Goal: Task Accomplishment & Management: Complete application form

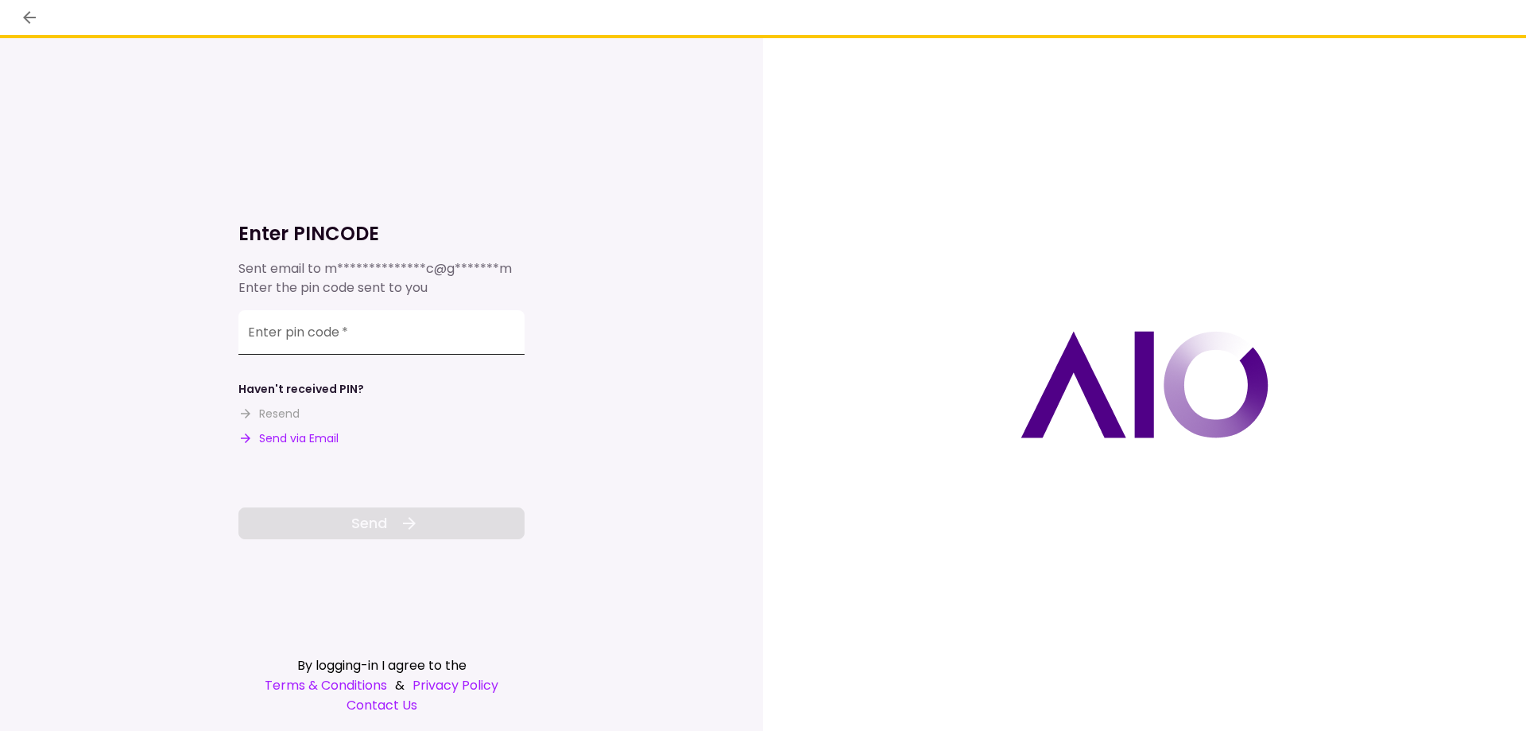
click at [384, 342] on input "Enter pin code   *" at bounding box center [381, 332] width 286 height 45
click at [404, 329] on input "Enter pin code   *" at bounding box center [381, 332] width 286 height 45
type input "******"
click at [380, 518] on span "Send" at bounding box center [369, 522] width 36 height 21
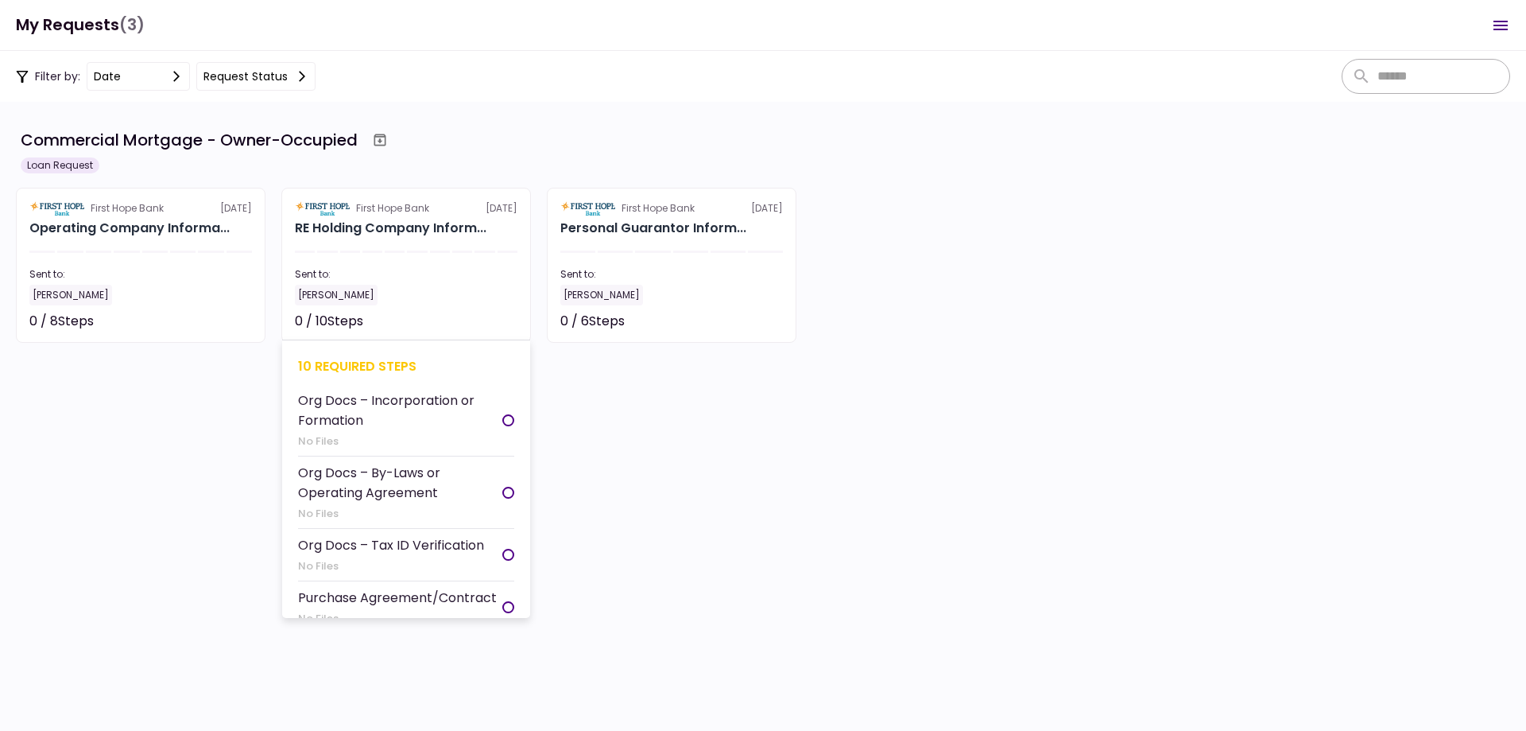
click at [379, 402] on div "Org Docs – Incorporation or Formation" at bounding box center [400, 410] width 204 height 40
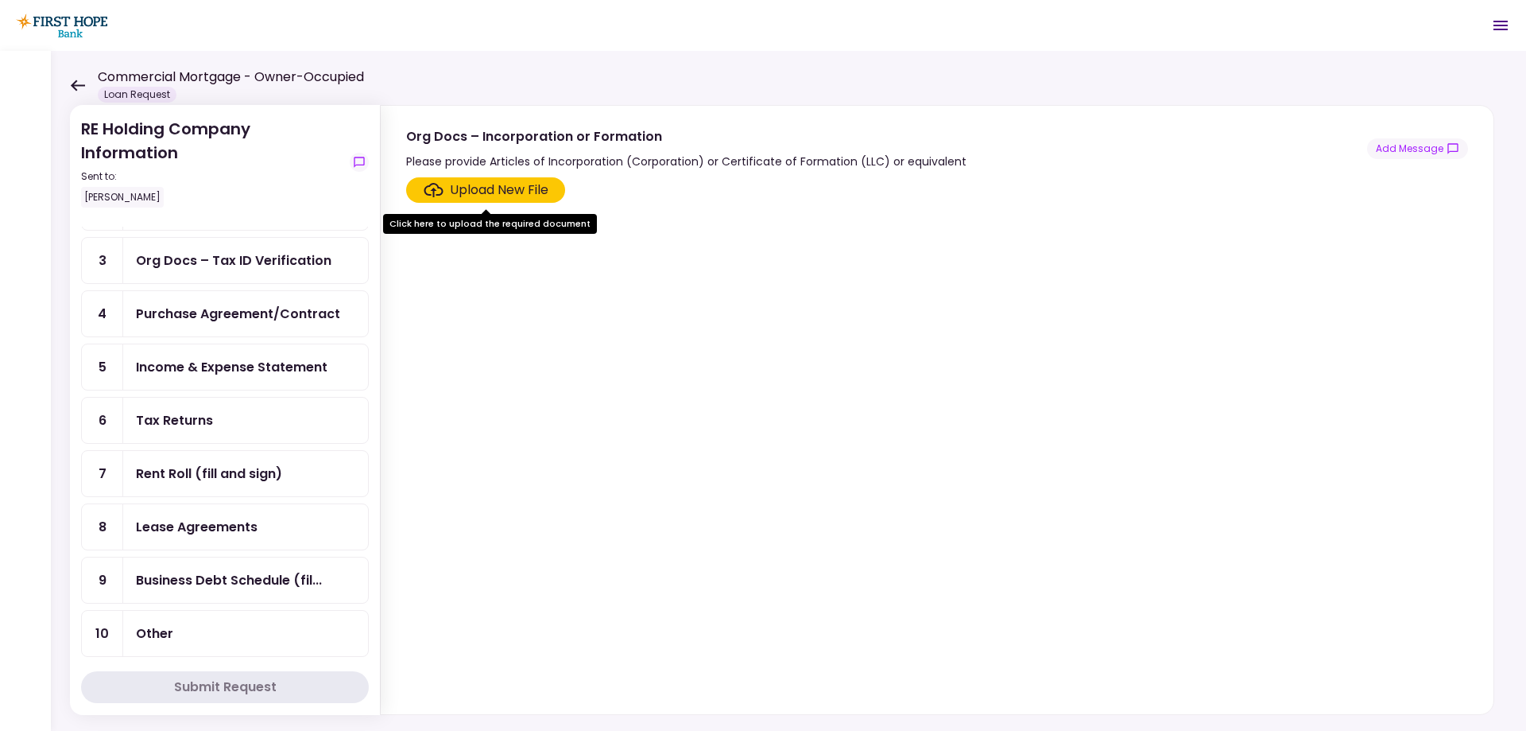
scroll to position [138, 0]
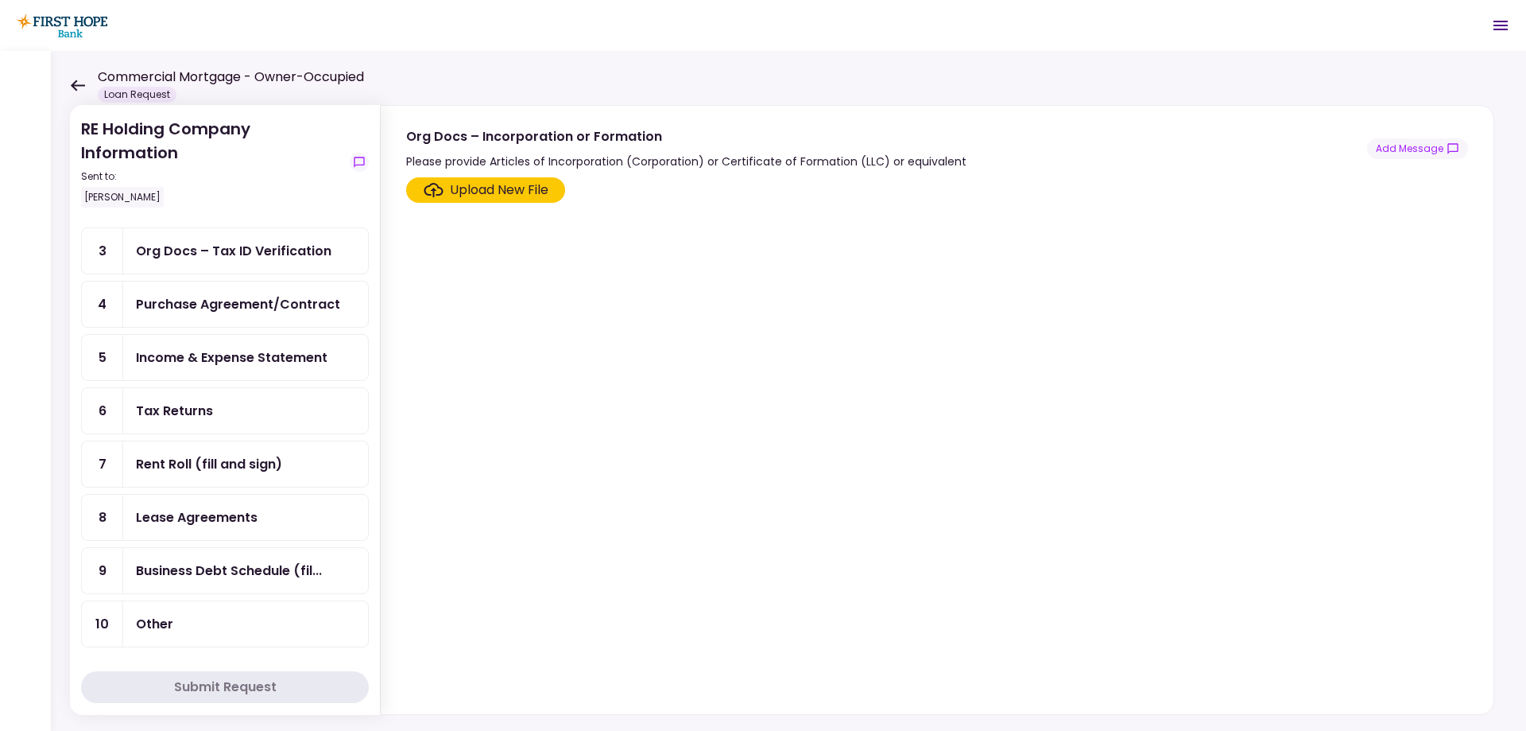
click at [238, 417] on div "Tax Returns" at bounding box center [245, 411] width 219 height 20
click at [497, 189] on div "Upload New File" at bounding box center [499, 189] width 99 height 19
click at [0, 0] on input "Upload New File" at bounding box center [0, 0] width 0 height 0
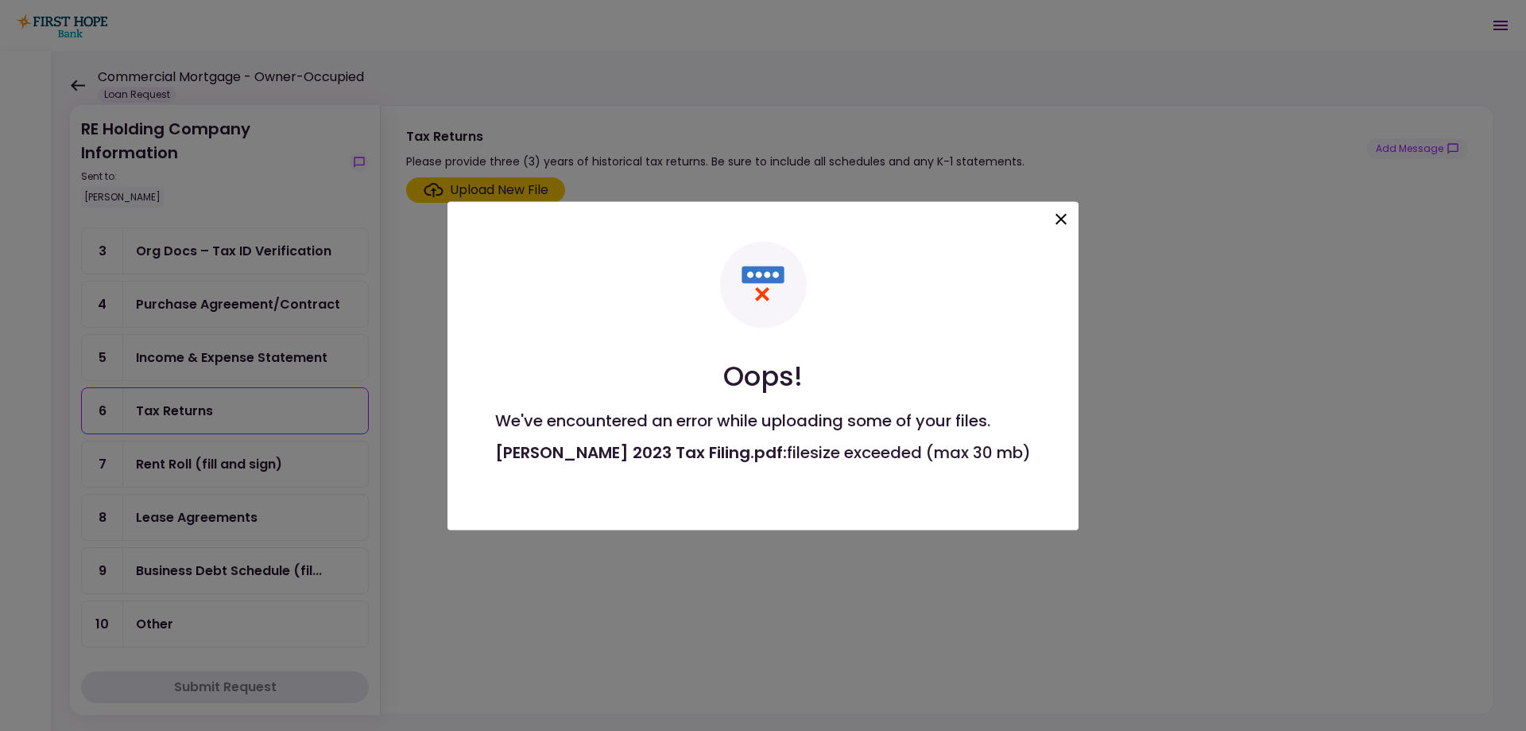
click at [1056, 216] on icon at bounding box center [1061, 218] width 11 height 11
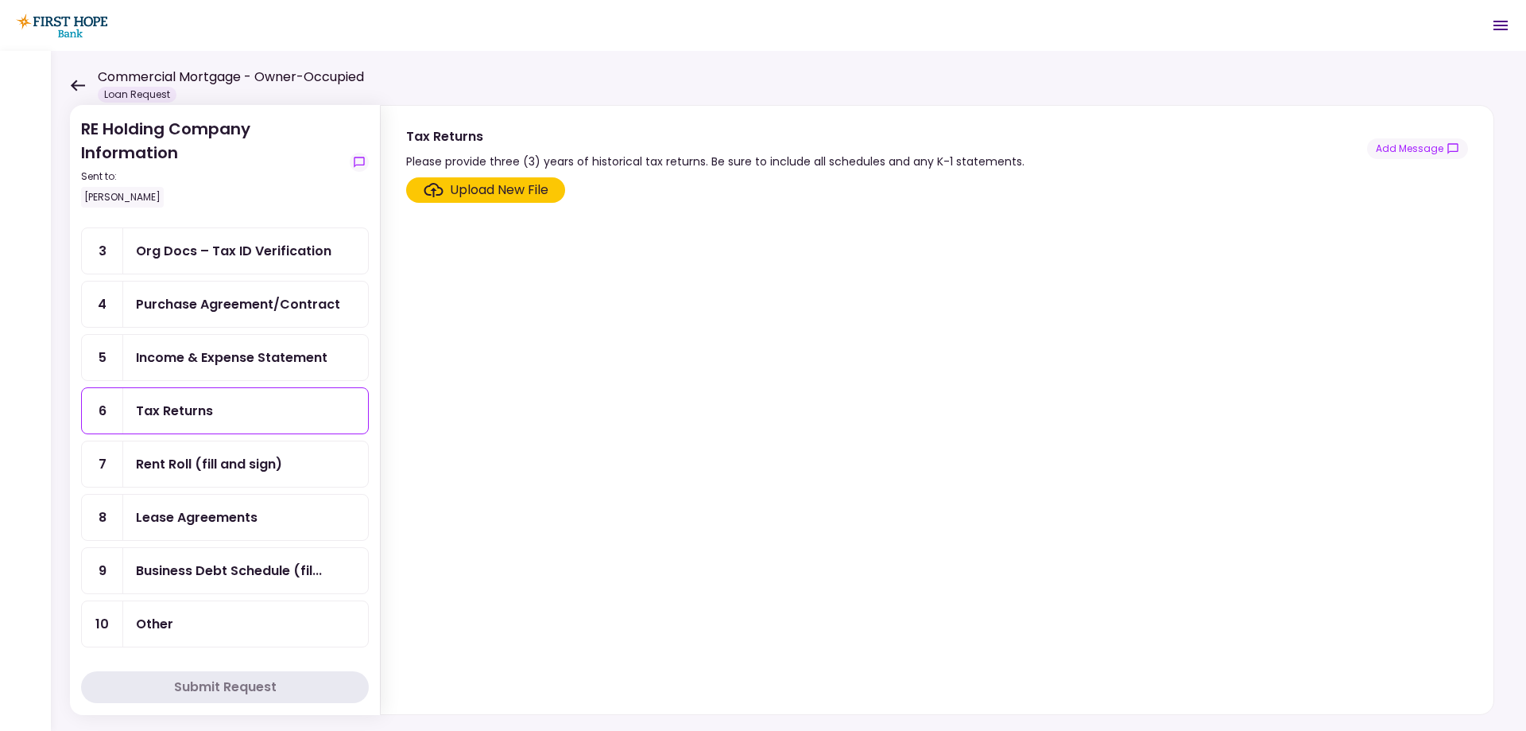
click at [546, 179] on div "Upload New File" at bounding box center [937, 442] width 1113 height 543
click at [546, 189] on div "Upload New File" at bounding box center [499, 189] width 99 height 19
click at [0, 0] on input "Upload New File" at bounding box center [0, 0] width 0 height 0
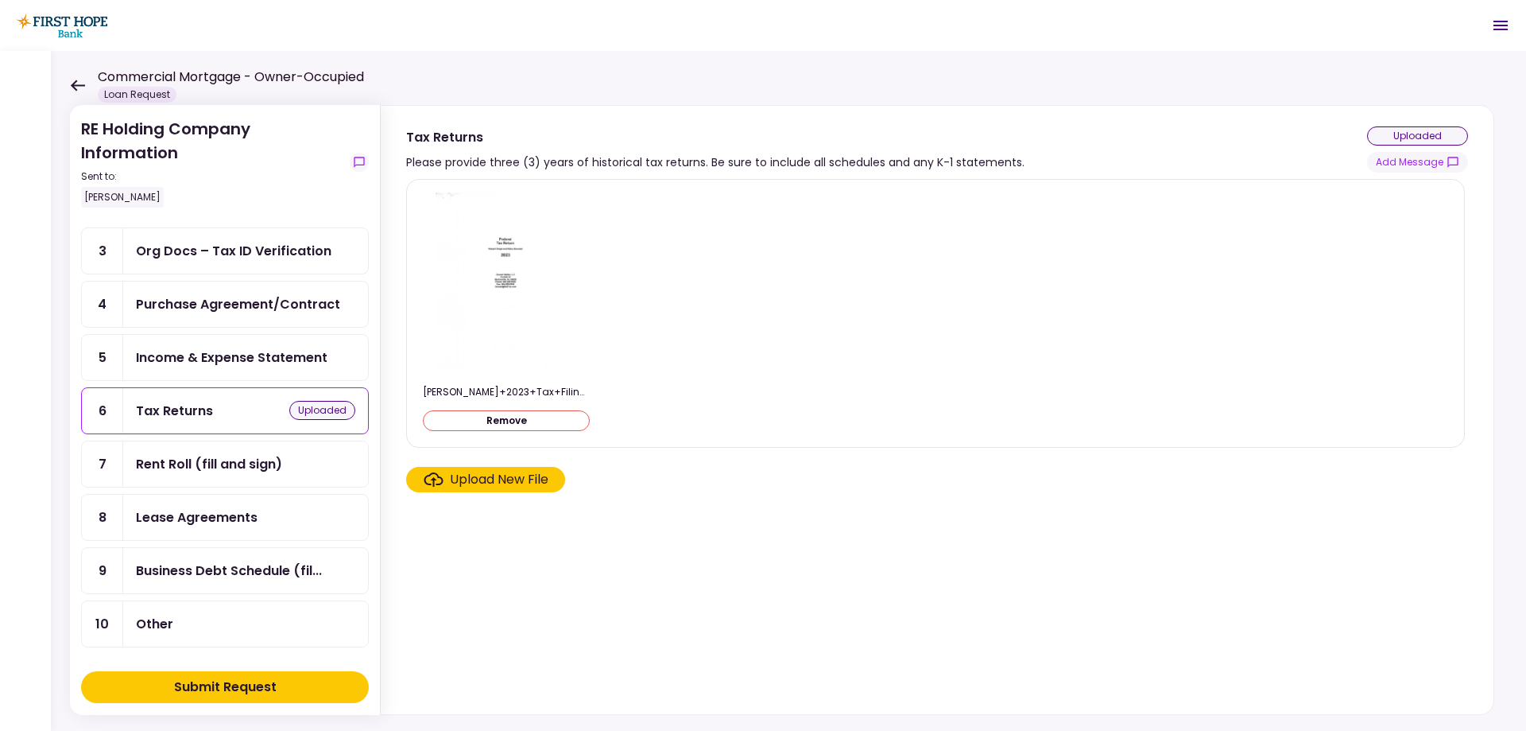
click at [459, 484] on div "Upload New File" at bounding box center [499, 479] width 99 height 19
click at [0, 0] on input "Upload New File" at bounding box center [0, 0] width 0 height 0
click at [207, 686] on div "Submit Request" at bounding box center [225, 686] width 103 height 19
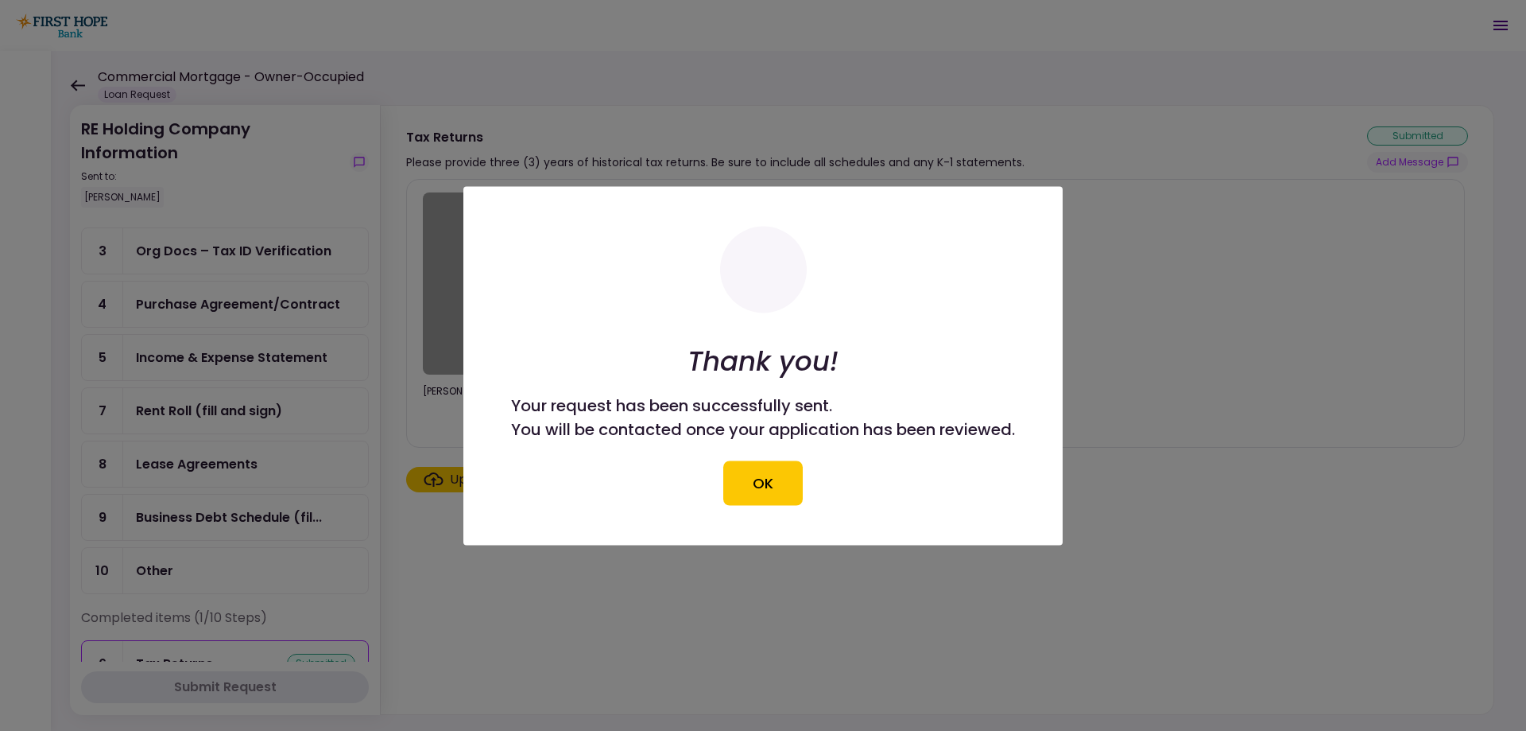
click at [769, 490] on button "OK" at bounding box center [762, 482] width 79 height 45
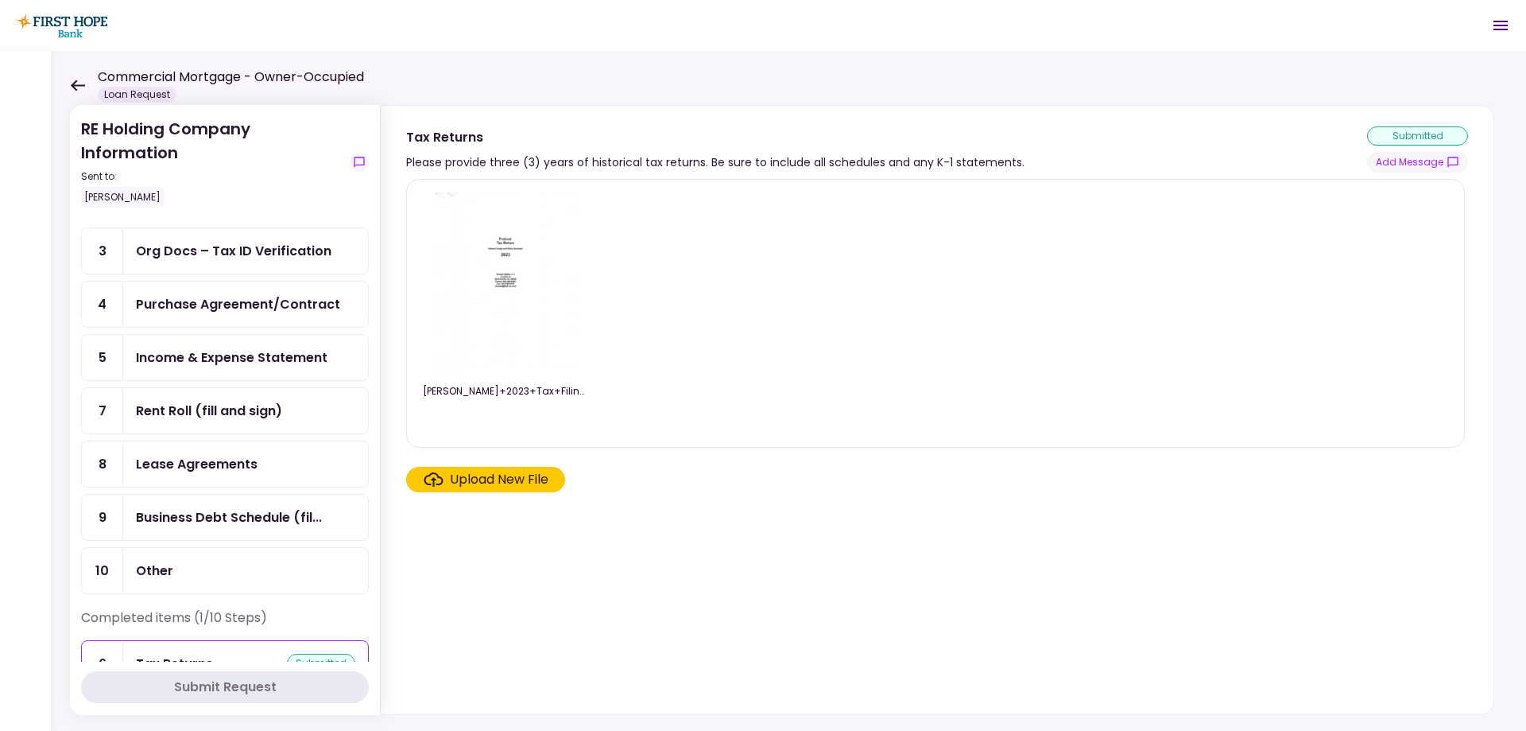
click at [78, 82] on icon at bounding box center [77, 85] width 15 height 12
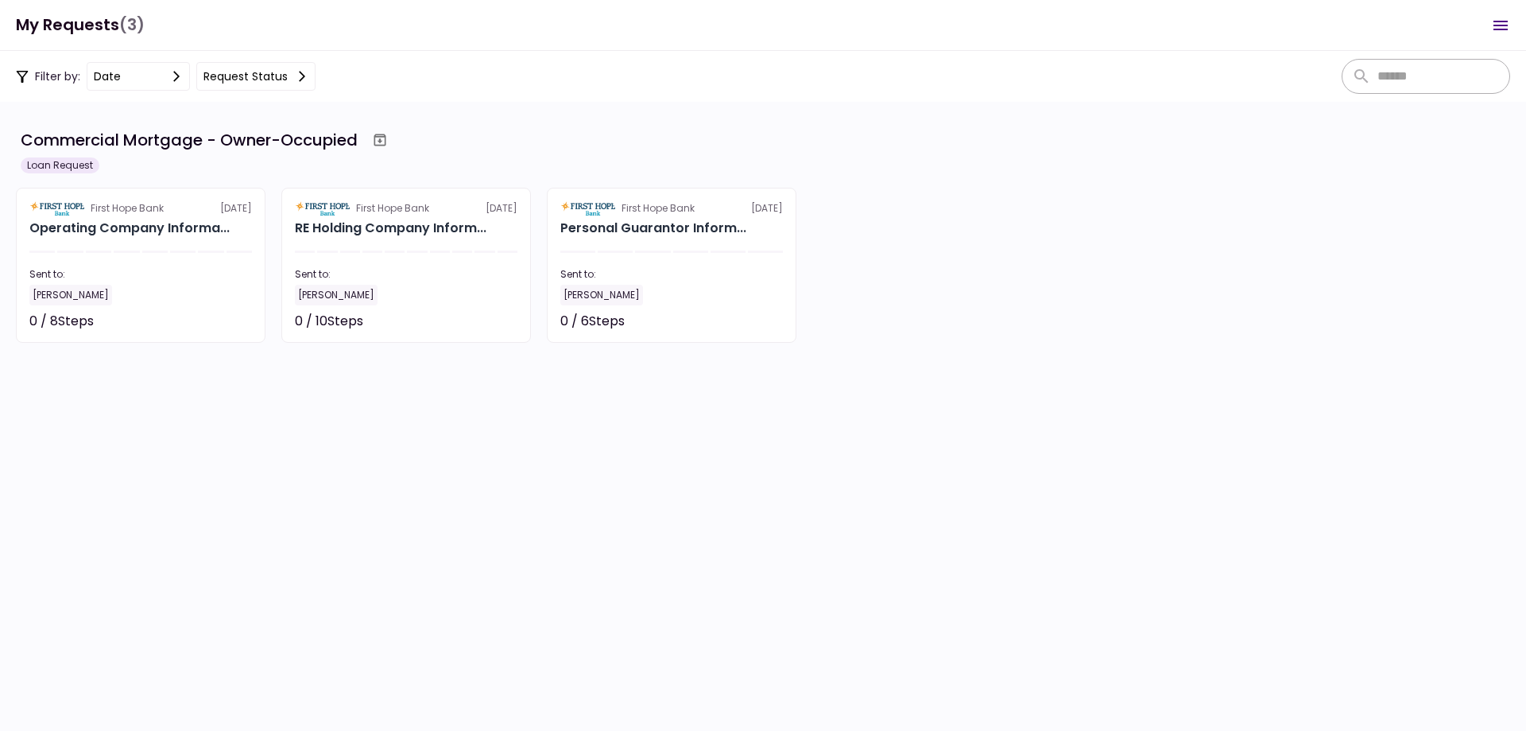
click at [1509, 29] on icon "Open menu" at bounding box center [1500, 25] width 19 height 19
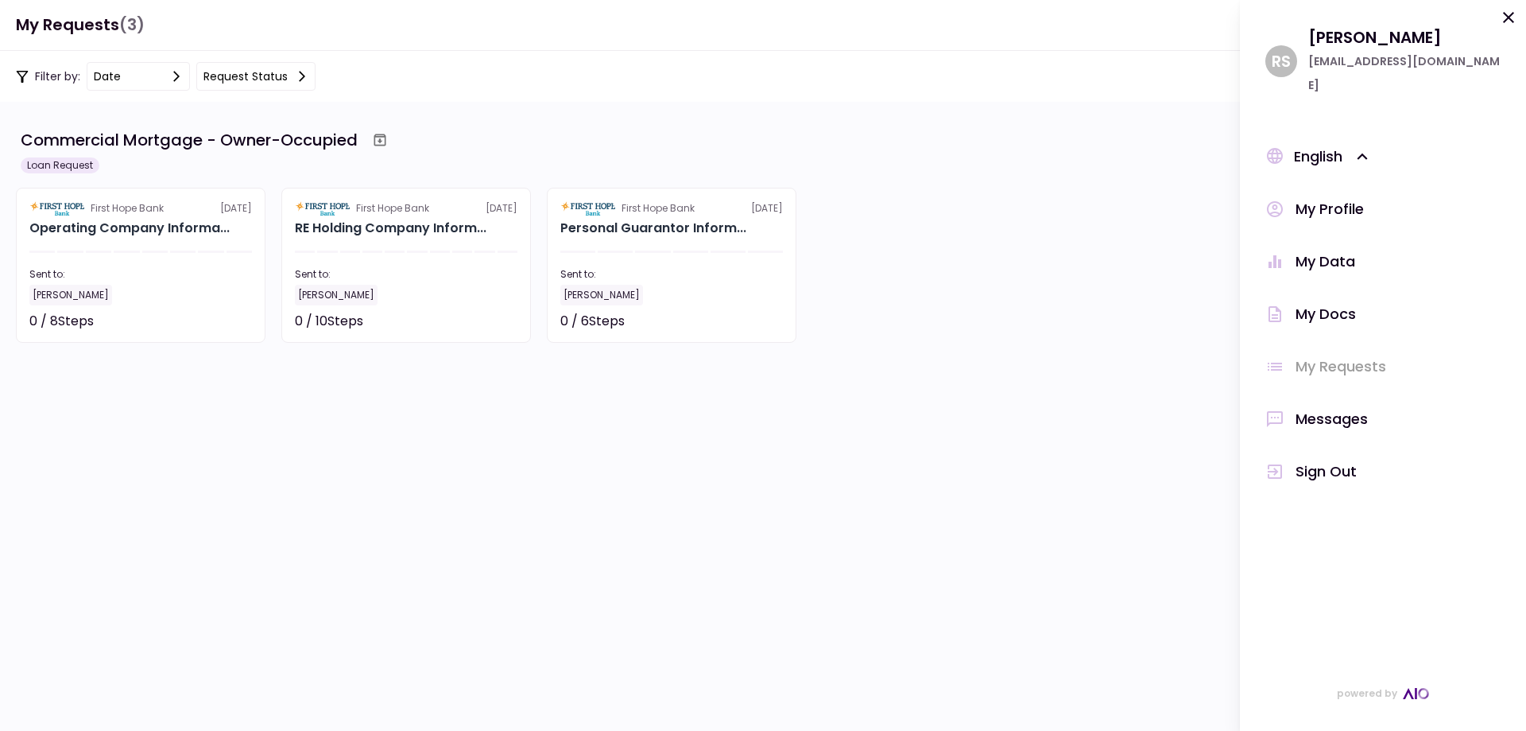
click at [1308, 459] on div "Sign Out" at bounding box center [1326, 471] width 61 height 24
